Goal: Task Accomplishment & Management: Manage account settings

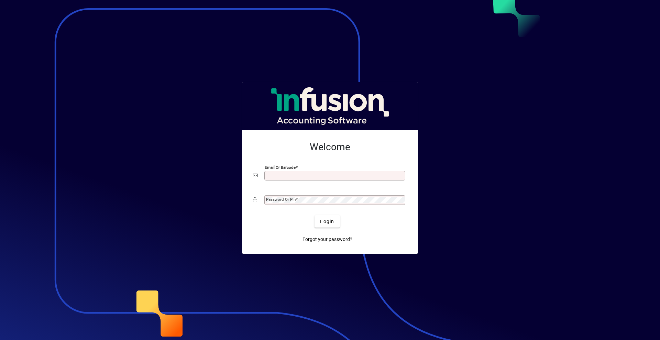
click at [378, 176] on input "Email or Barcode" at bounding box center [335, 175] width 139 height 5
click at [377, 176] on input "Email or Barcode" at bounding box center [335, 175] width 139 height 5
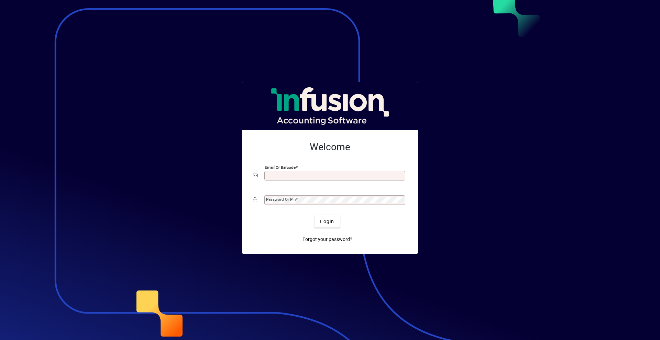
click at [377, 176] on input "Email or Barcode" at bounding box center [335, 175] width 139 height 5
click at [377, 175] on input "Email or Barcode" at bounding box center [335, 175] width 139 height 5
click at [376, 175] on input "Email or Barcode" at bounding box center [335, 175] width 139 height 5
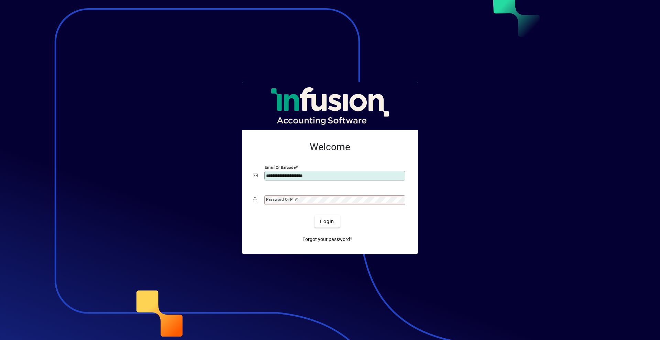
type input "**********"
click at [334, 219] on span "Login" at bounding box center [327, 221] width 14 height 7
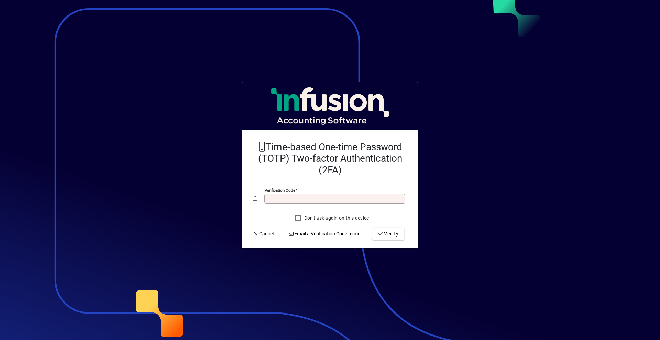
drag, startPoint x: 327, startPoint y: 218, endPoint x: 323, endPoint y: 217, distance: 4.6
click at [327, 218] on label "Don't ask again on this device" at bounding box center [336, 217] width 66 height 7
click at [304, 196] on input "Verification code" at bounding box center [335, 198] width 139 height 5
type input "******"
click at [378, 229] on span "submit" at bounding box center [388, 233] width 32 height 16
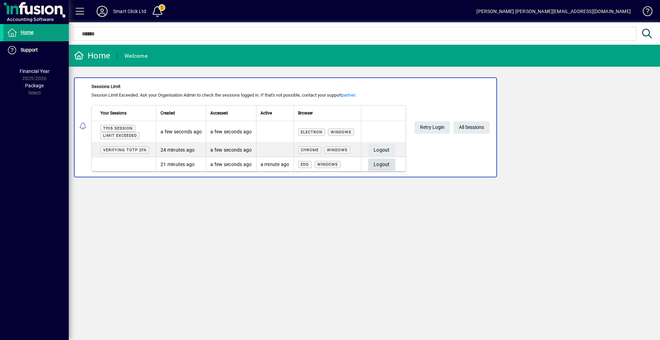
click at [372, 161] on span "button" at bounding box center [381, 164] width 27 height 16
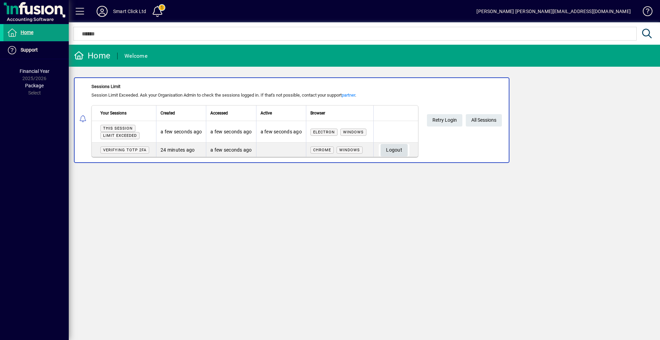
click at [393, 149] on span "Logout" at bounding box center [394, 149] width 16 height 11
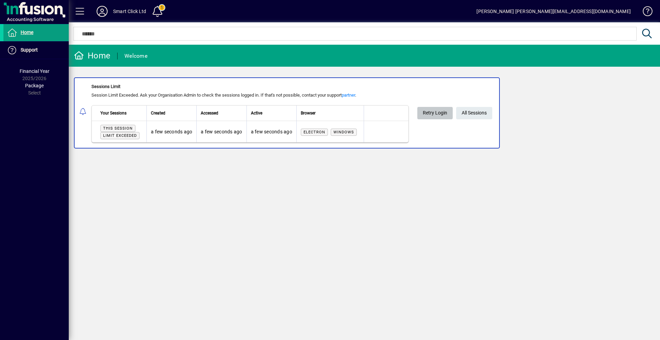
click at [420, 111] on span at bounding box center [434, 113] width 35 height 16
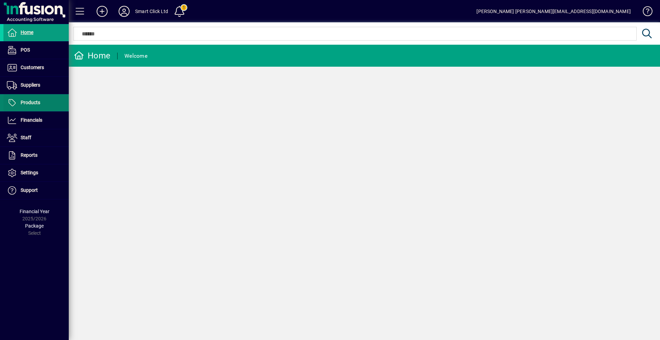
click at [36, 100] on span "Products" at bounding box center [31, 102] width 20 height 5
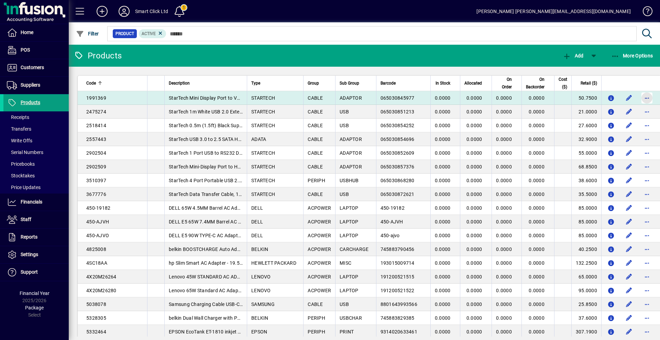
click at [638, 98] on span "button" at bounding box center [646, 98] width 16 height 16
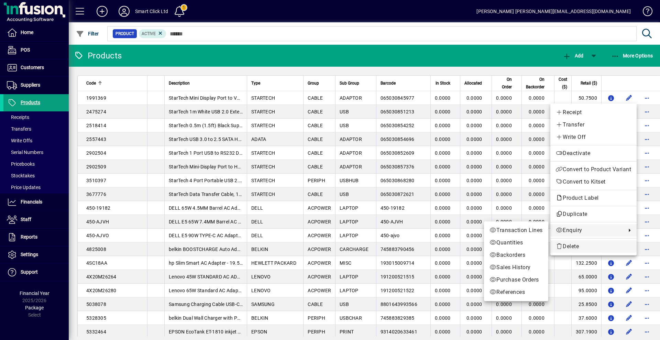
click at [579, 244] on span "Delete" at bounding box center [592, 246] width 75 height 8
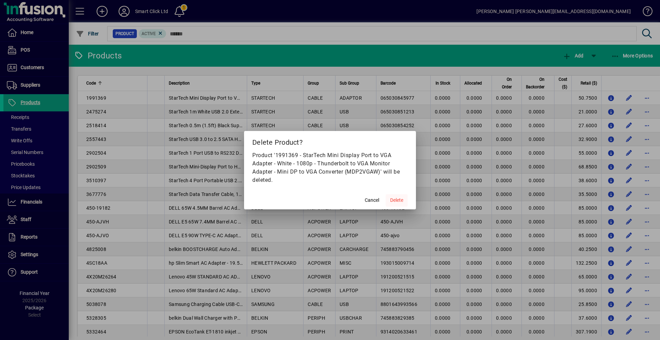
click at [393, 200] on span "Delete" at bounding box center [396, 199] width 13 height 7
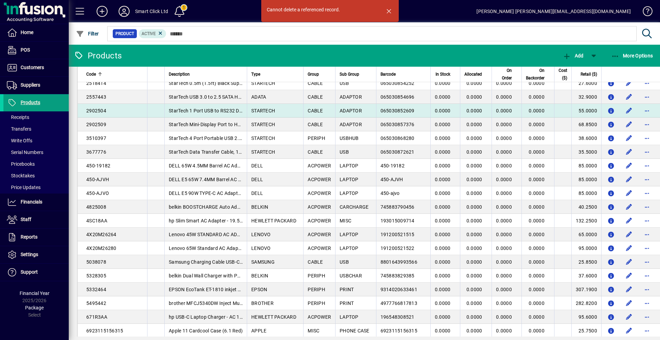
scroll to position [34, 0]
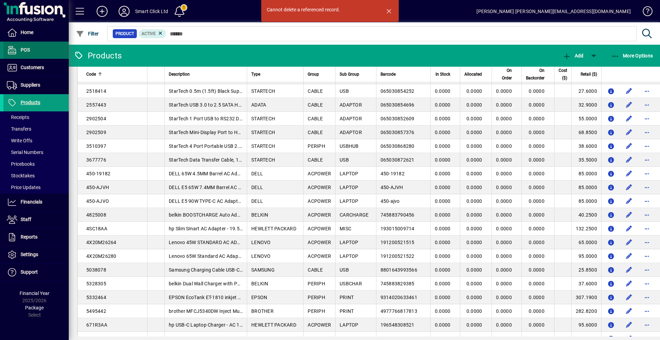
click at [21, 48] on span "POS" at bounding box center [25, 49] width 9 height 5
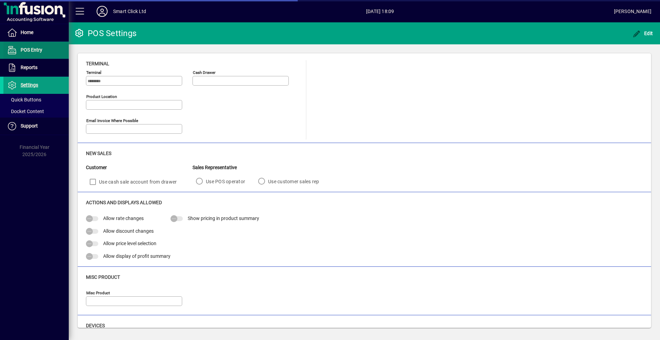
type input "**********"
type input "******"
type input "****"
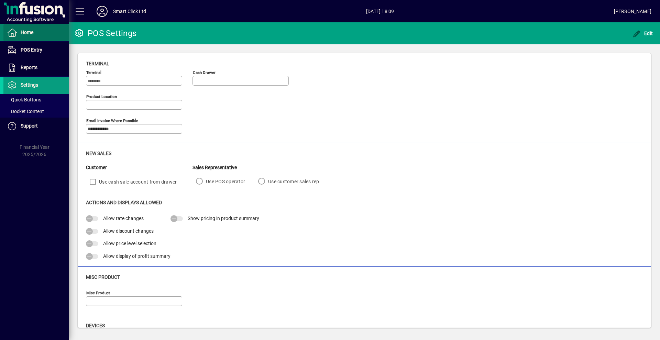
click at [36, 40] on span at bounding box center [35, 32] width 65 height 16
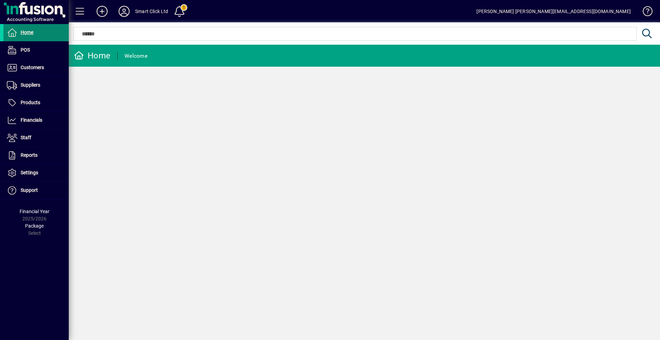
click at [22, 30] on span "Home" at bounding box center [27, 32] width 13 height 5
click at [182, 5] on span at bounding box center [179, 11] width 16 height 16
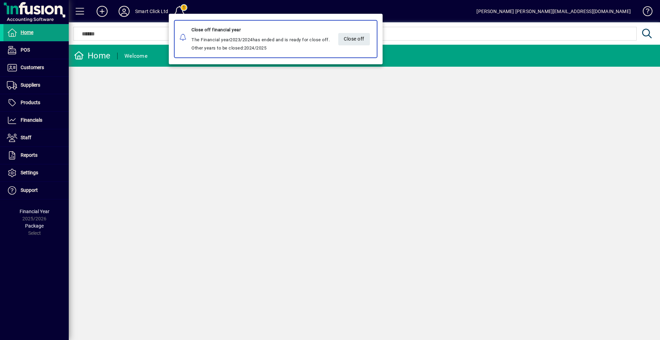
click at [227, 119] on div at bounding box center [330, 170] width 660 height 340
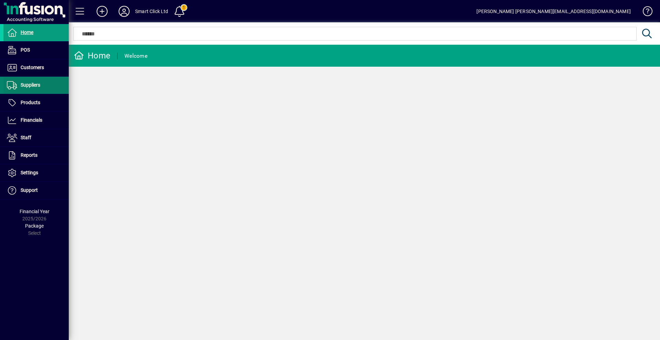
click at [45, 89] on span at bounding box center [35, 85] width 65 height 16
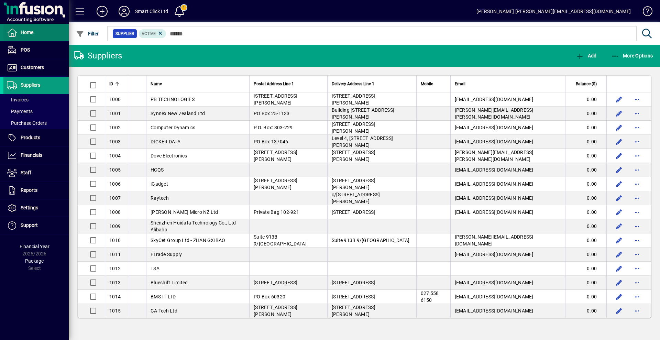
click at [30, 39] on span at bounding box center [35, 32] width 65 height 16
